Goal: Transaction & Acquisition: Purchase product/service

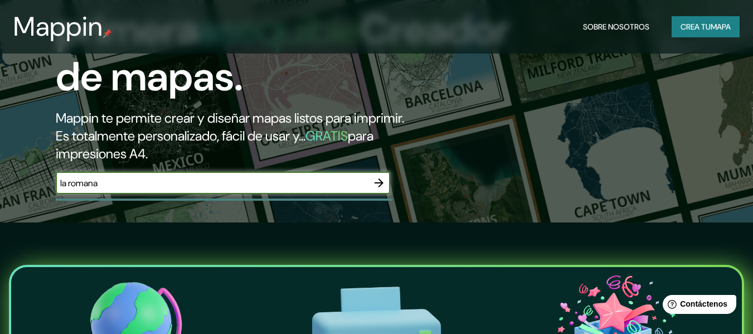
type input "la romana"
click at [375, 180] on button "button" at bounding box center [379, 183] width 22 height 22
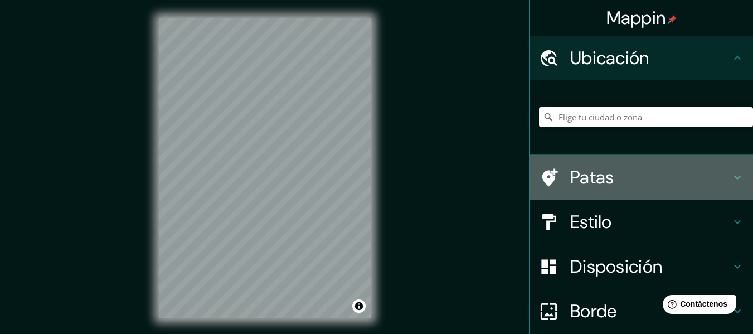
click at [597, 175] on font "Patas" at bounding box center [592, 177] width 44 height 23
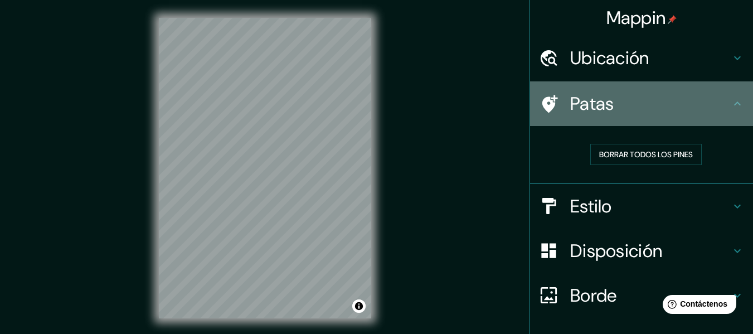
click at [632, 103] on h4 "Patas" at bounding box center [650, 104] width 161 height 22
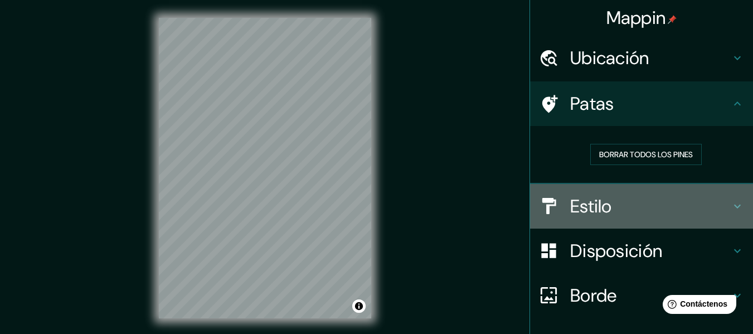
click at [583, 196] on font "Estilo" at bounding box center [591, 206] width 42 height 23
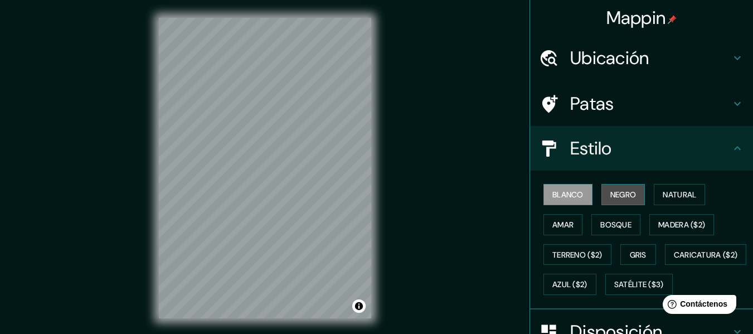
click at [622, 192] on font "Negro" at bounding box center [624, 195] width 26 height 10
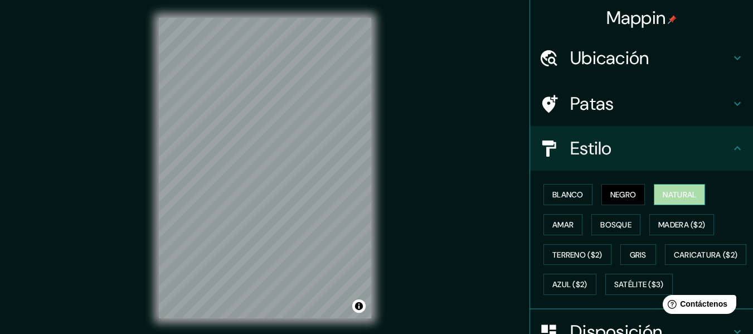
click at [654, 188] on button "Natural" at bounding box center [679, 194] width 51 height 21
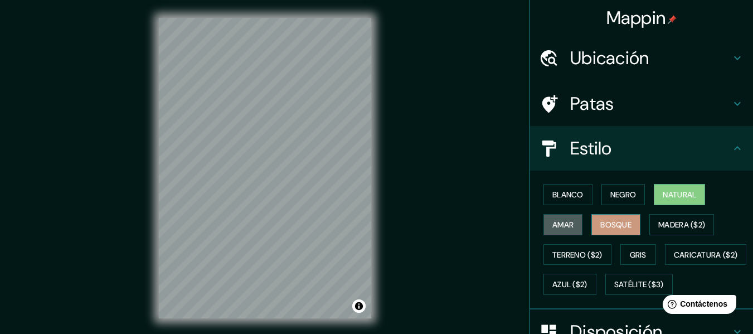
drag, startPoint x: 571, startPoint y: 216, endPoint x: 599, endPoint y: 216, distance: 27.3
click at [572, 216] on button "Amar" at bounding box center [563, 224] width 39 height 21
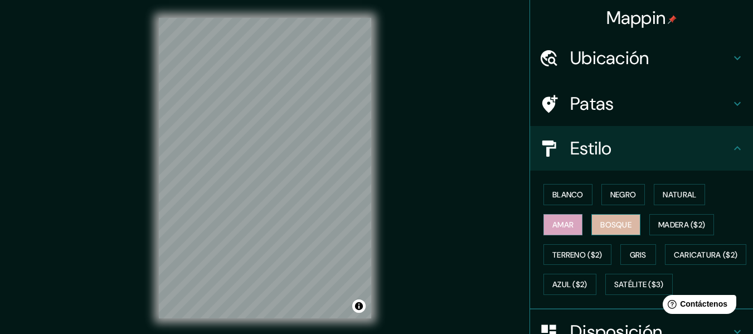
click at [601, 225] on font "Bosque" at bounding box center [615, 225] width 31 height 10
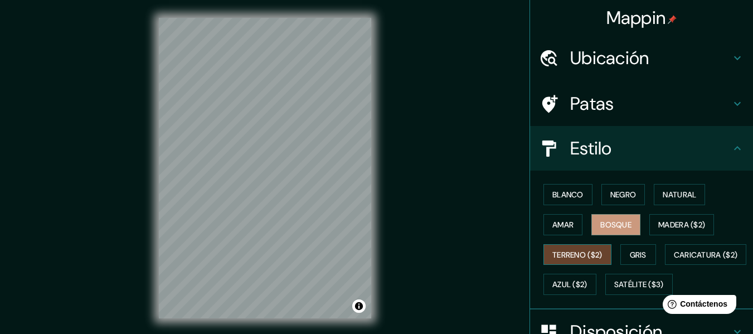
click at [566, 250] on font "Terreno ($2)" at bounding box center [578, 255] width 50 height 10
click at [621, 260] on button "Gris" at bounding box center [639, 254] width 36 height 21
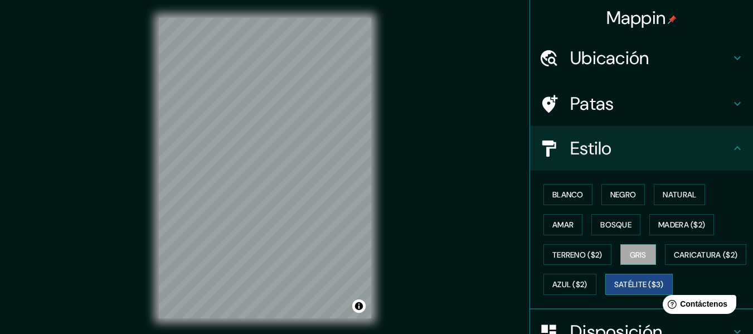
click at [614, 292] on font "Satélite ($3)" at bounding box center [639, 284] width 50 height 14
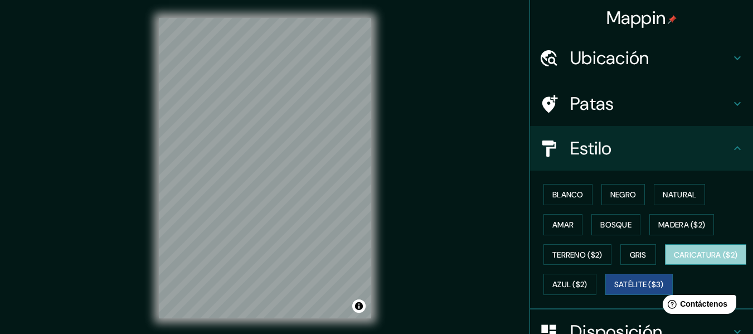
drag, startPoint x: 605, startPoint y: 287, endPoint x: 599, endPoint y: 279, distance: 10.1
click at [674, 262] on font "Caricatura ($2)" at bounding box center [706, 255] width 64 height 14
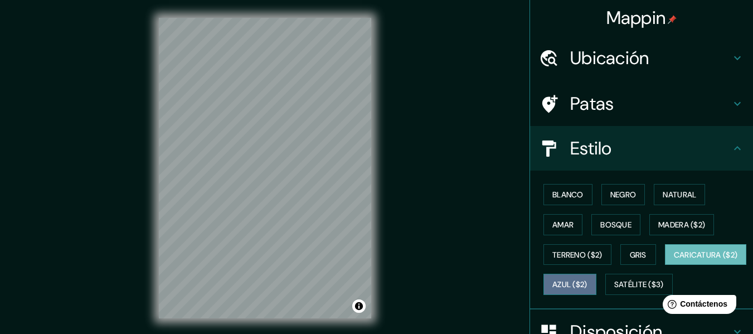
click at [588, 285] on font "Azul ($2)" at bounding box center [570, 285] width 35 height 10
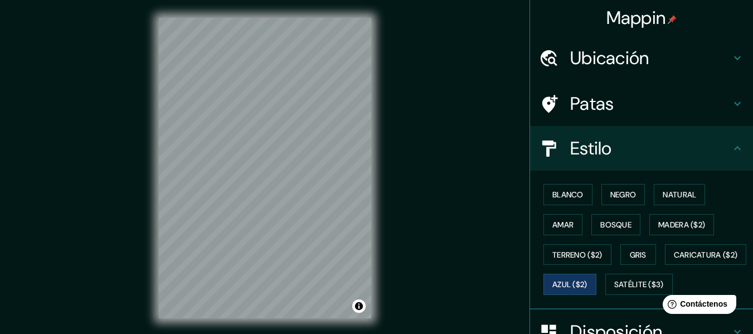
click at [568, 206] on div "Blanco Negro Natural [PERSON_NAME] ($2) Terreno ($2) Gris Caricatura ($2) Azul …" at bounding box center [646, 240] width 214 height 120
click at [571, 198] on font "Blanco" at bounding box center [568, 195] width 31 height 10
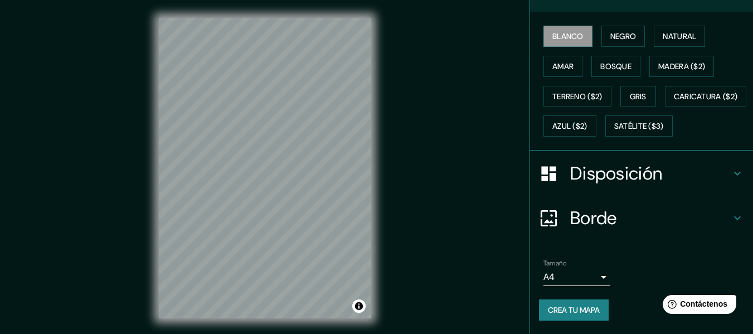
scroll to position [188, 0]
click at [595, 270] on body "Mappin Ubicación Patas Estilo Blanco Negro Natural [PERSON_NAME] ($2) Terreno (…" at bounding box center [376, 167] width 753 height 334
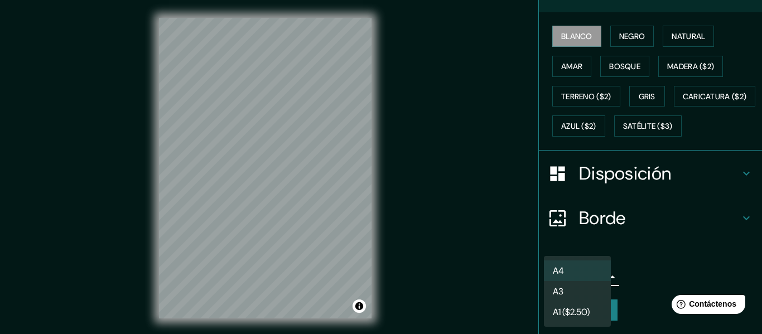
click at [655, 254] on div at bounding box center [381, 167] width 762 height 334
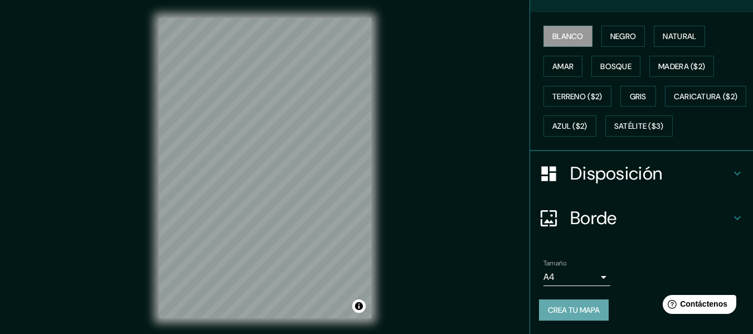
click at [582, 307] on font "Crea tu mapa" at bounding box center [574, 310] width 52 height 10
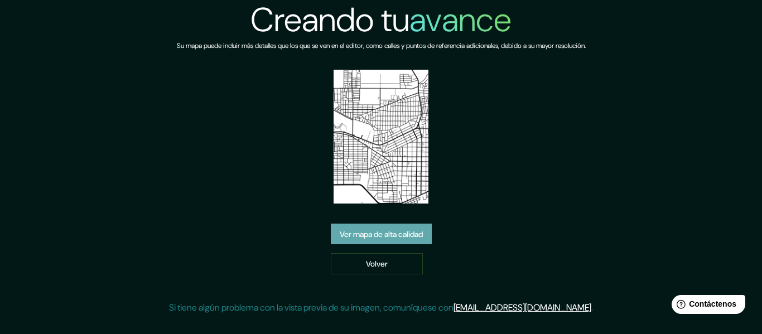
click at [396, 228] on font "Ver mapa de alta calidad" at bounding box center [381, 234] width 83 height 14
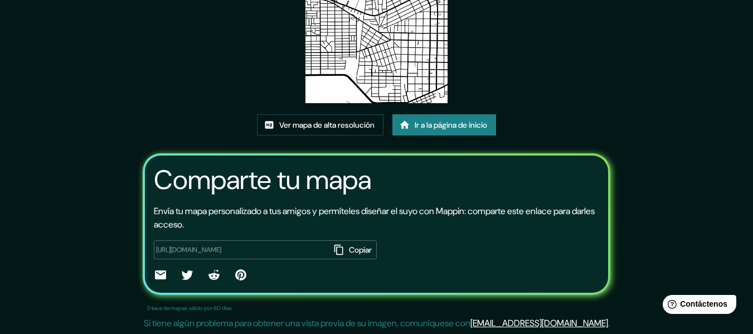
scroll to position [147, 0]
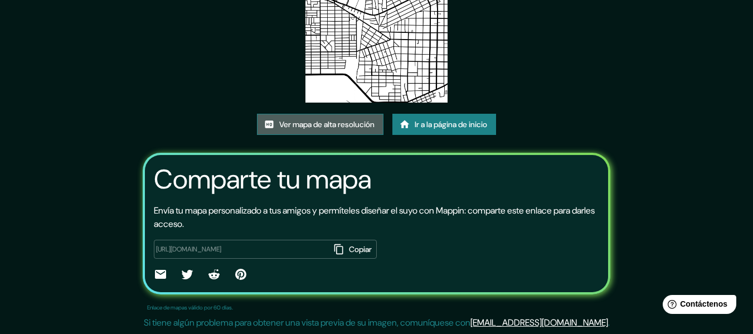
click at [342, 118] on font "Ver mapa de alta resolución" at bounding box center [326, 124] width 95 height 14
